Goal: Check status: Check status

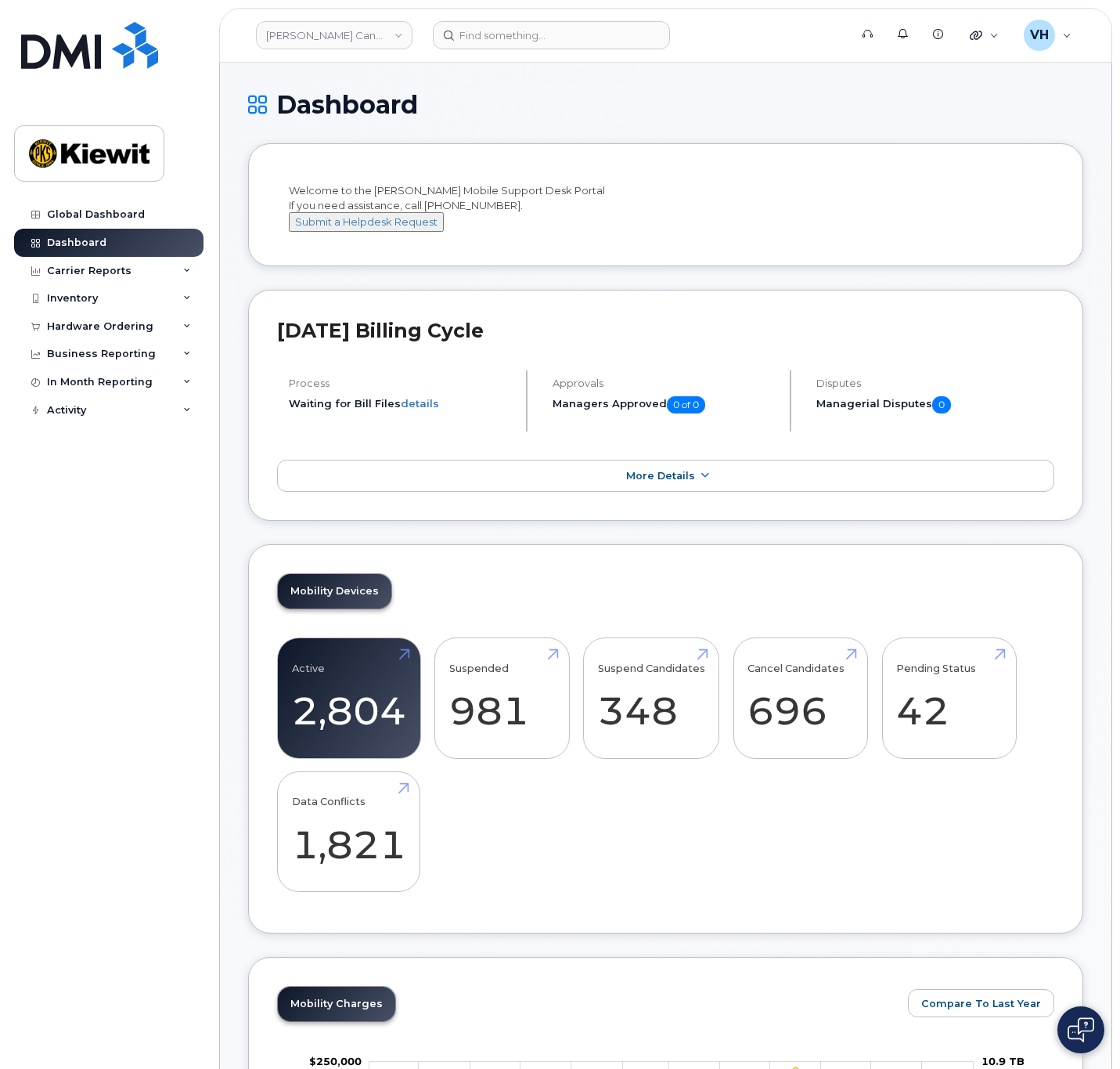
drag, startPoint x: 1084, startPoint y: 1013, endPoint x: 1084, endPoint y: 961, distance: 52.0
click at [1084, 1013] on button at bounding box center [1081, 1030] width 47 height 47
click at [333, 49] on header "Kiewit Canada Inc Support Alerts Knowledge Base Quicklinks Suspend / Cancel Dev…" at bounding box center [665, 35] width 893 height 55
click at [332, 44] on link "Kiewit Canada Inc" at bounding box center [334, 36] width 156 height 28
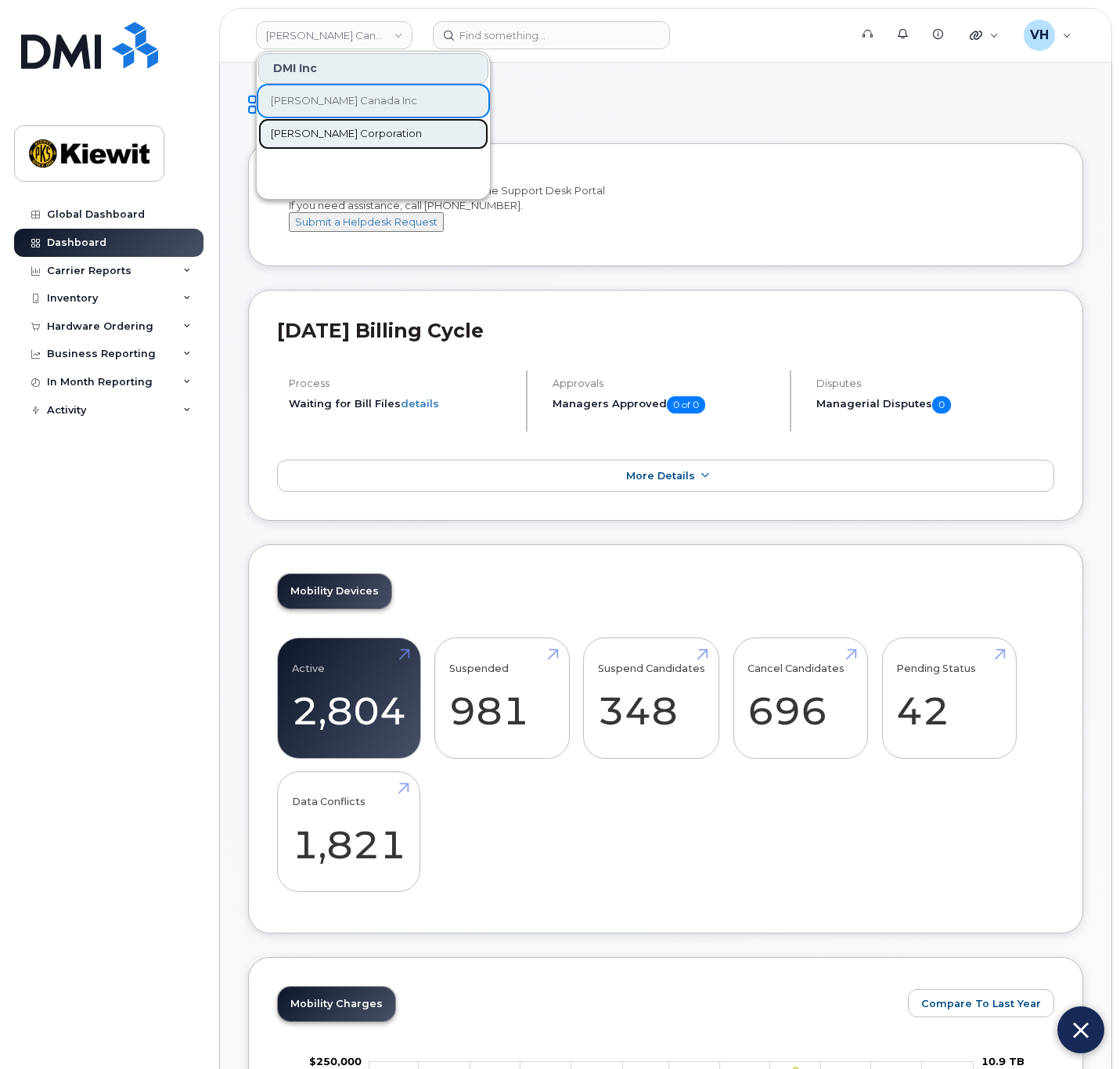
click at [320, 135] on span "[PERSON_NAME] Corporation" at bounding box center [347, 134] width 151 height 16
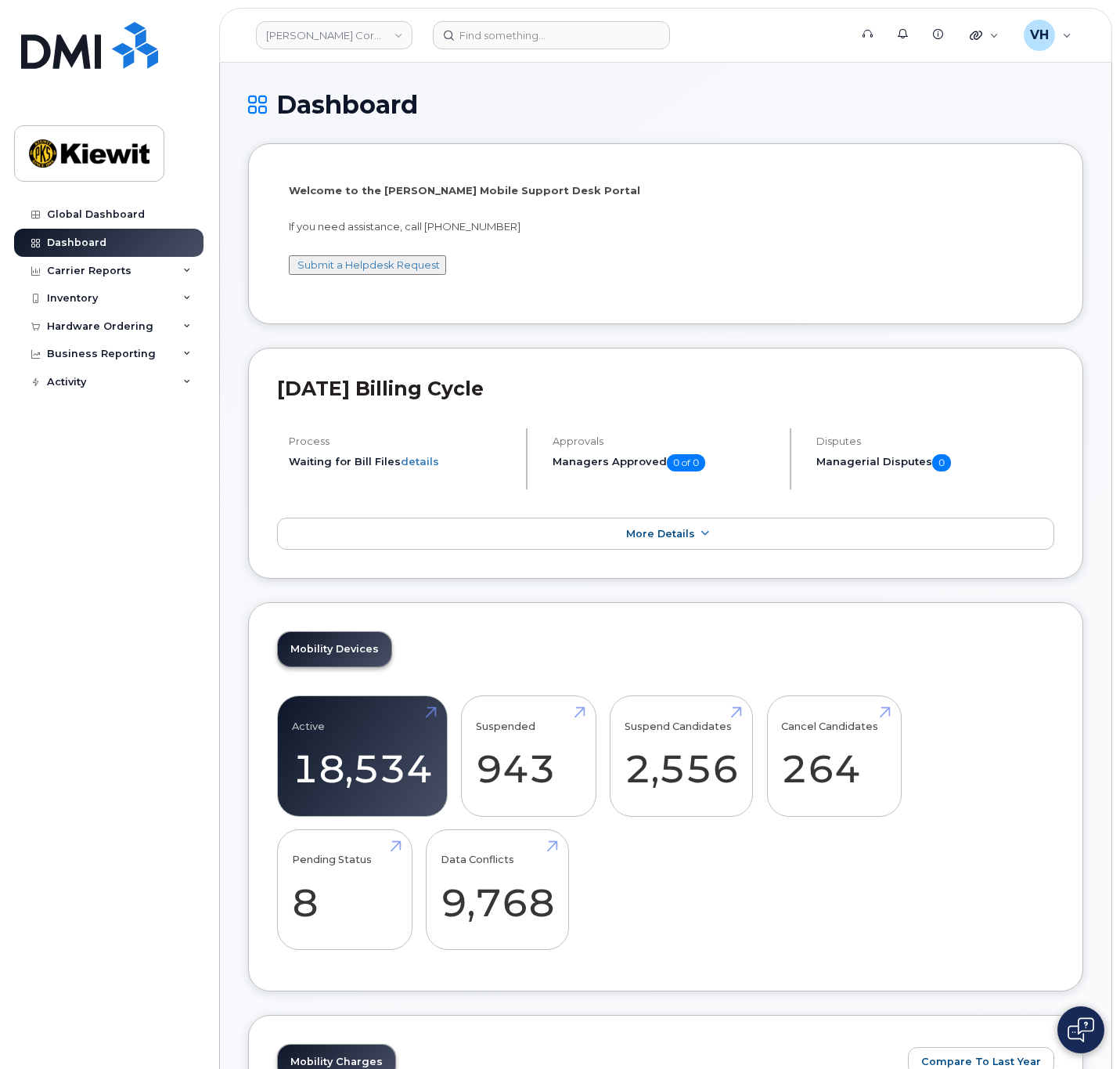
click at [1097, 1032] on button at bounding box center [1081, 1030] width 47 height 47
click at [537, 40] on input at bounding box center [552, 36] width 237 height 28
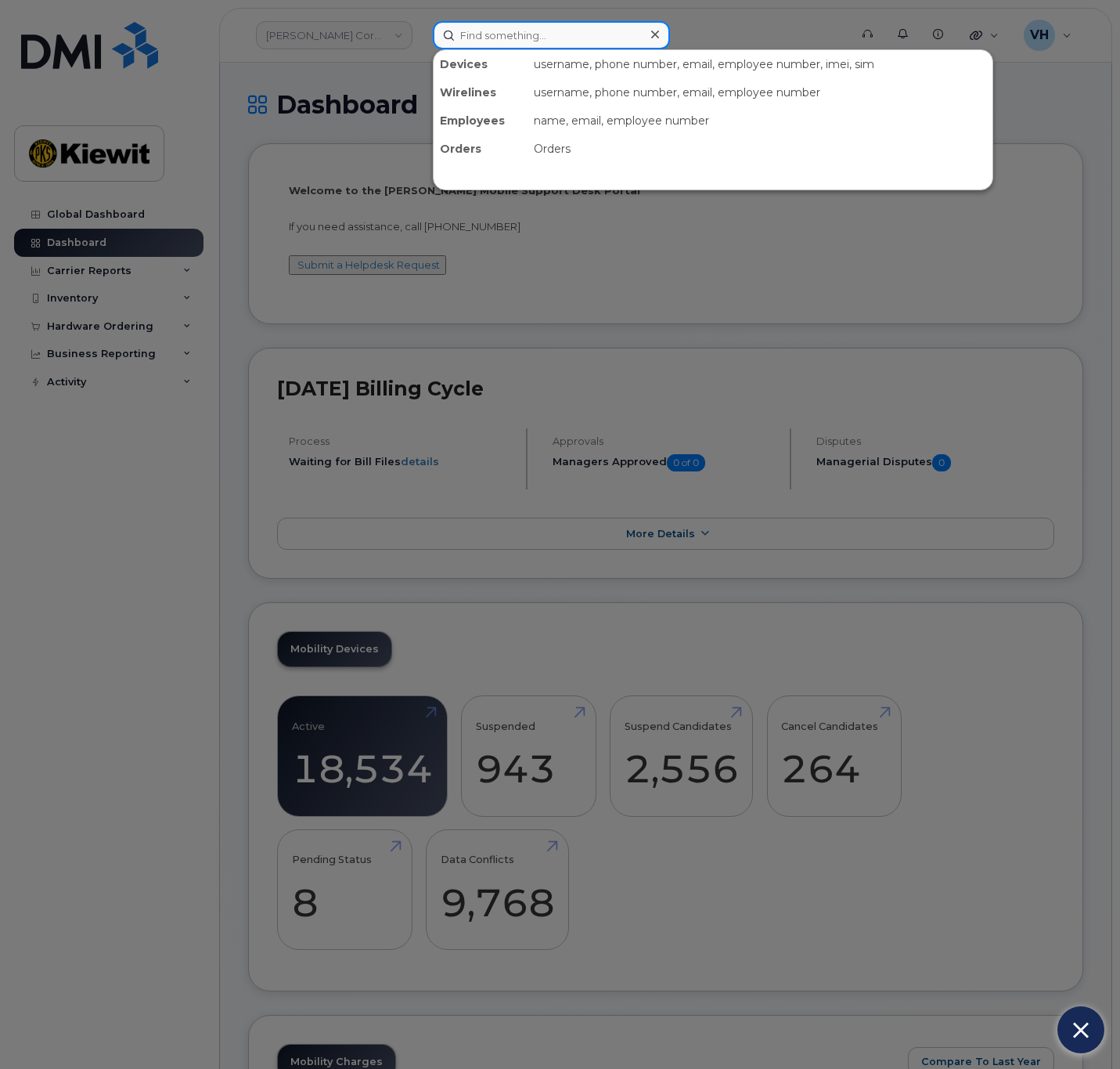
paste input "294075"
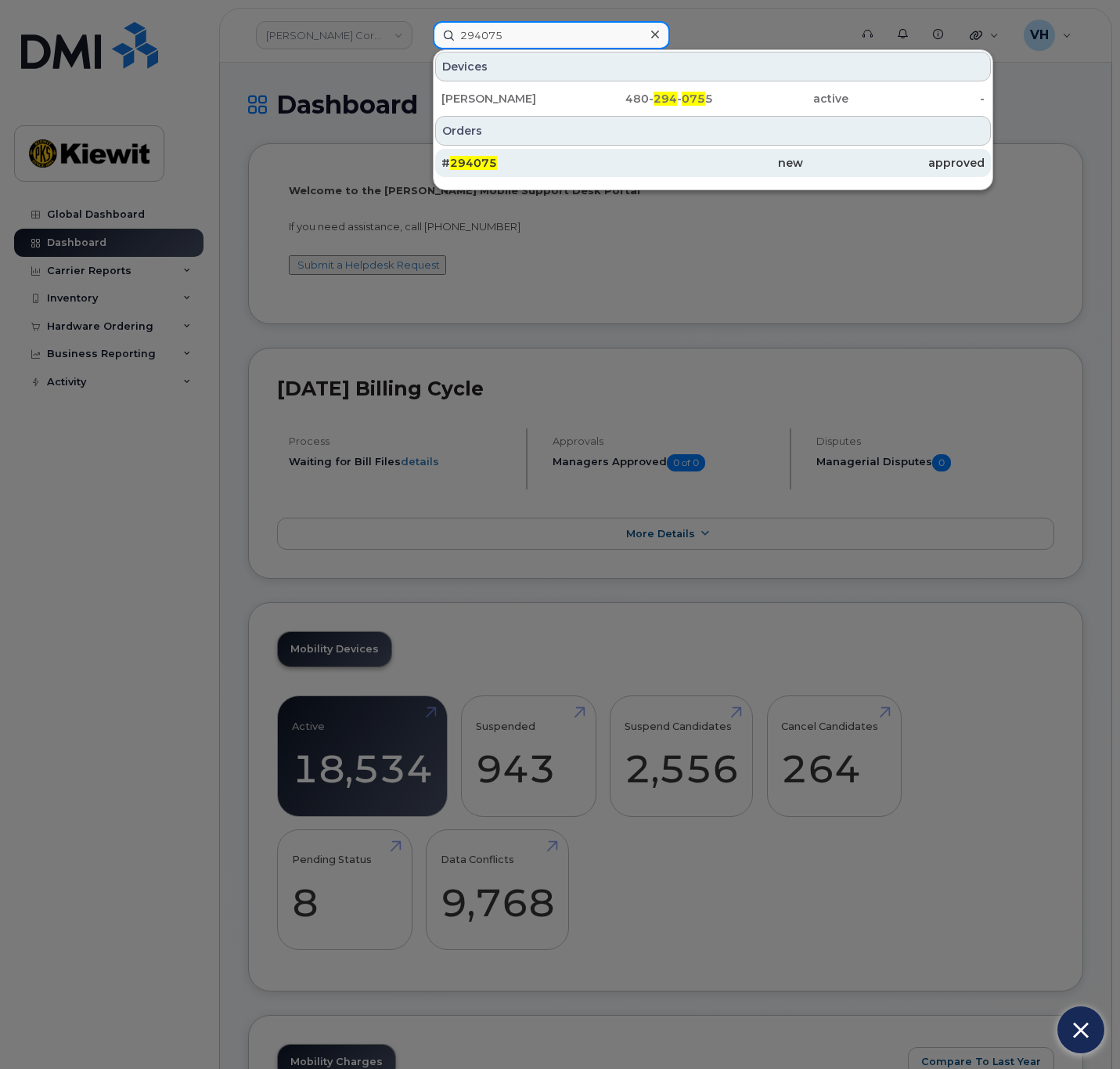
type input "294075"
click at [510, 166] on div "# 294075" at bounding box center [531, 163] width 180 height 16
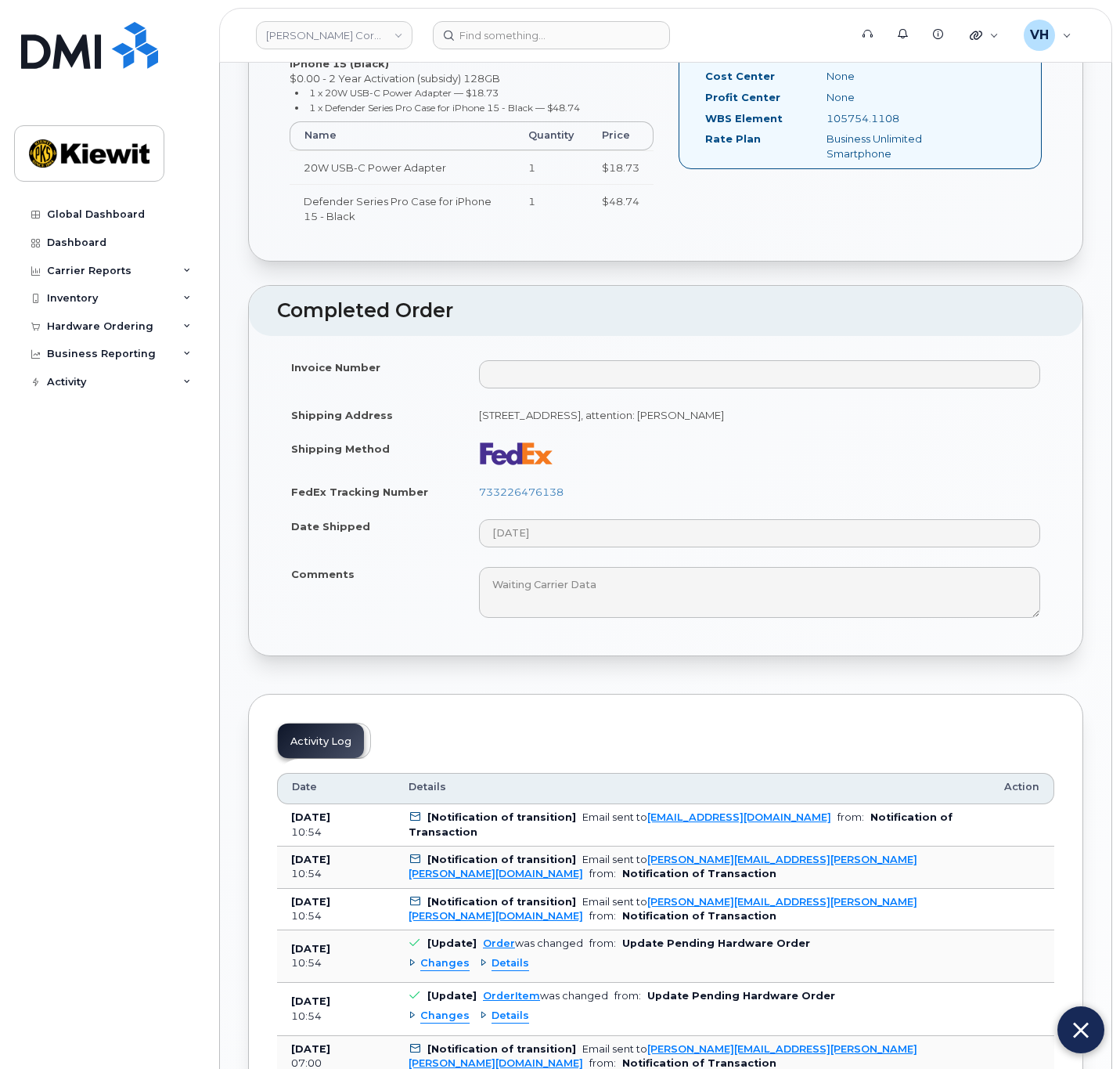
scroll to position [587, 0]
